Goal: Use online tool/utility: Utilize a website feature to perform a specific function

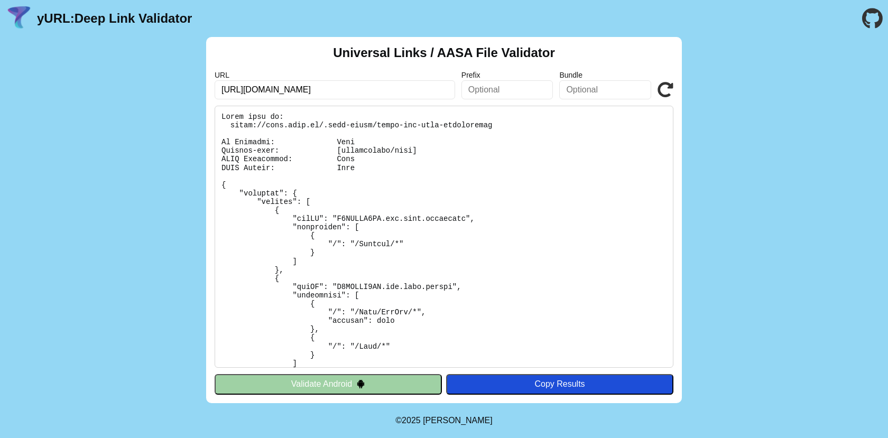
scroll to position [447, 0]
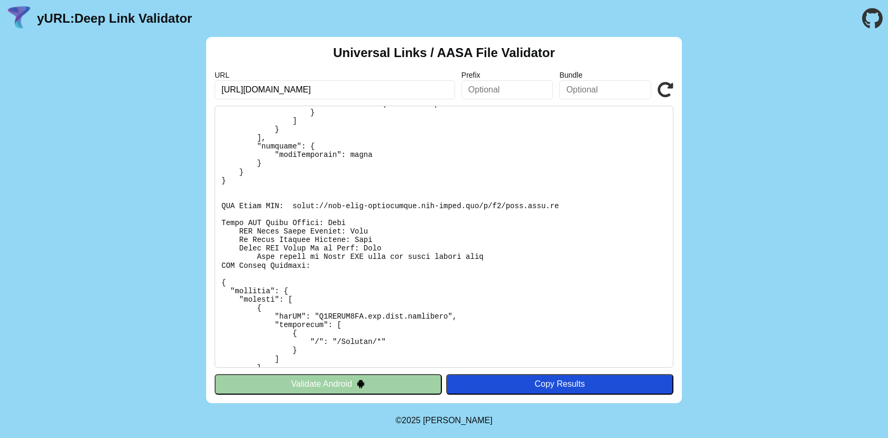
click at [658, 92] on icon at bounding box center [666, 90] width 16 height 16
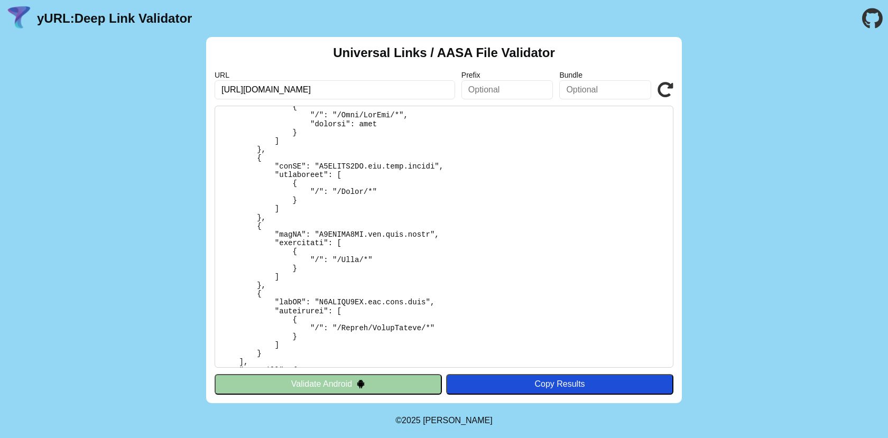
scroll to position [951, 0]
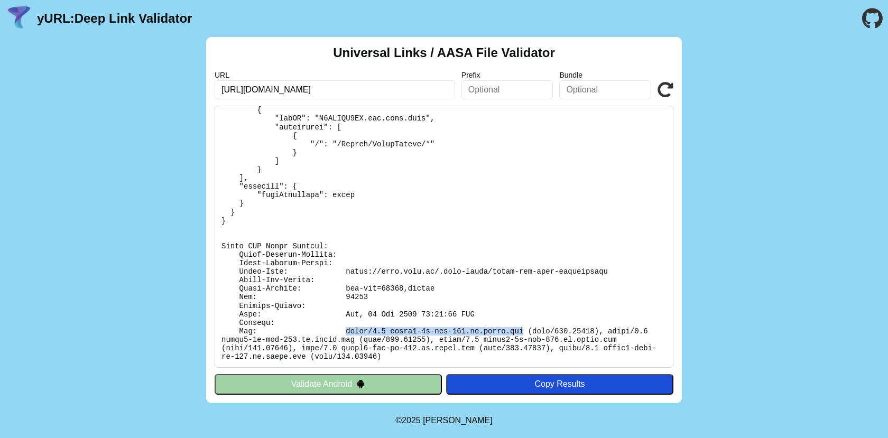
drag, startPoint x: 353, startPoint y: 330, endPoint x: 523, endPoint y: 329, distance: 170.2
click at [523, 329] on pre at bounding box center [444, 237] width 459 height 262
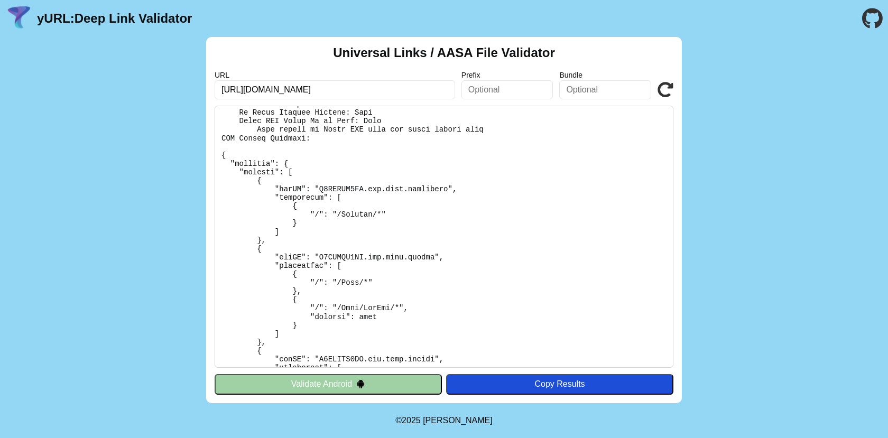
scroll to position [582, 0]
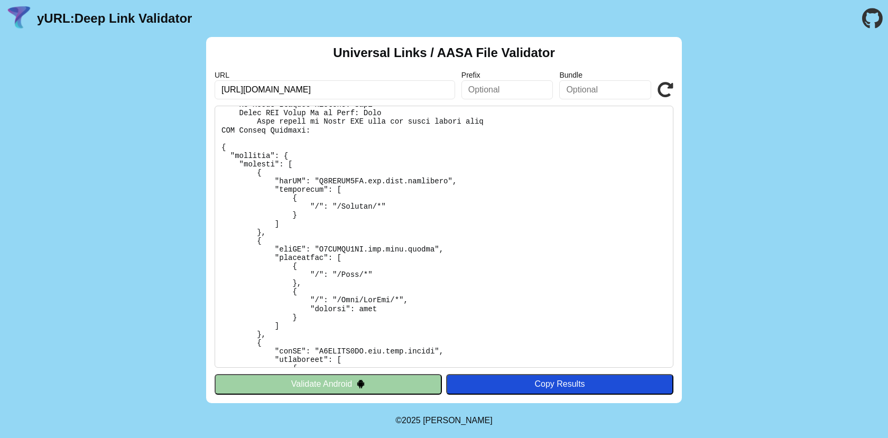
click at [320, 86] on input "[URL][DOMAIN_NAME]" at bounding box center [335, 89] width 240 height 19
click button "Validate" at bounding box center [0, 0] width 0 height 0
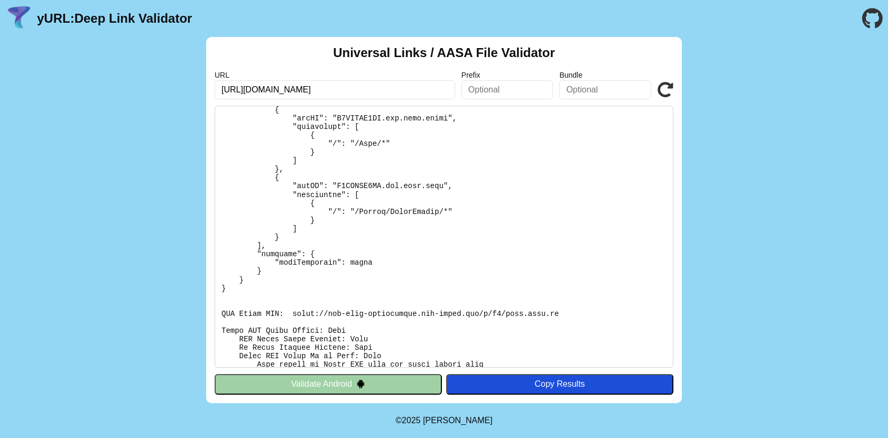
scroll to position [439, 0]
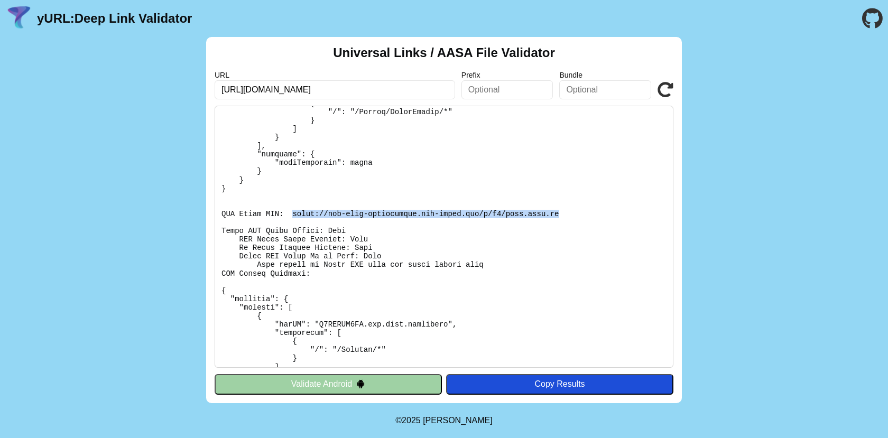
drag, startPoint x: 293, startPoint y: 212, endPoint x: 571, endPoint y: 213, distance: 278.0
click at [571, 213] on pre at bounding box center [444, 237] width 459 height 262
copy pre "[URL][DOMAIN_NAME][DOMAIN_NAME]"
